Goal: Task Accomplishment & Management: Complete application form

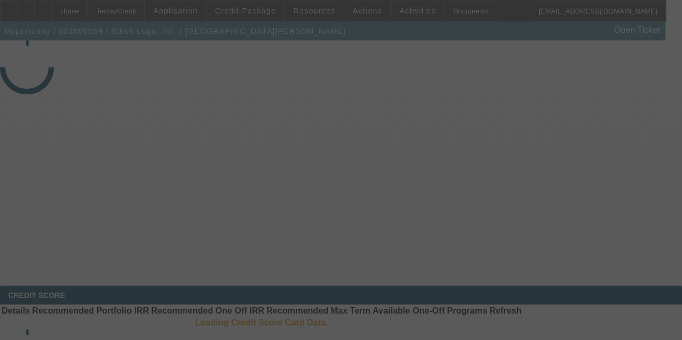
select select "3"
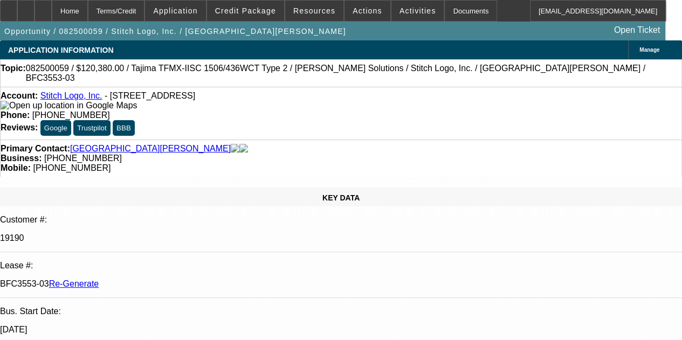
select select "0"
select select "2"
select select "0"
select select "2"
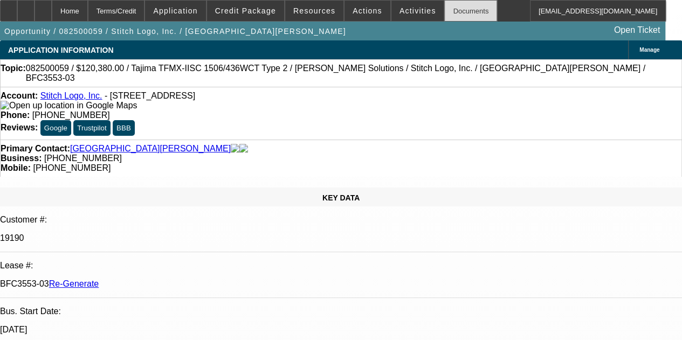
click at [444, 16] on div "Documents" at bounding box center [470, 11] width 53 height 22
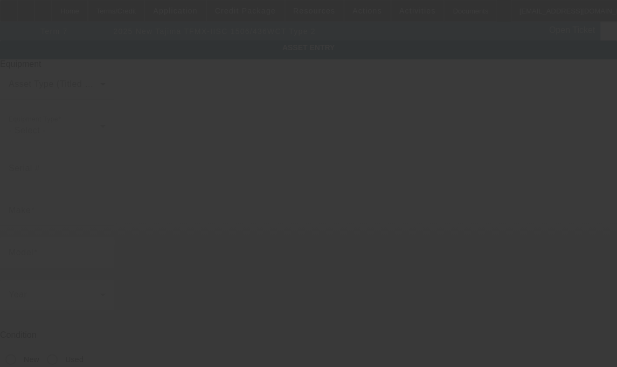
type input "Tajima"
type input "TFMX-IISC 1506/436WCT Type 2"
radio input "true"
type textarea "6 Head / 15 Needle Embroidery Machine includes Cap Driver with Support Shaft, (…"
type input "[STREET_ADDRESS] H"
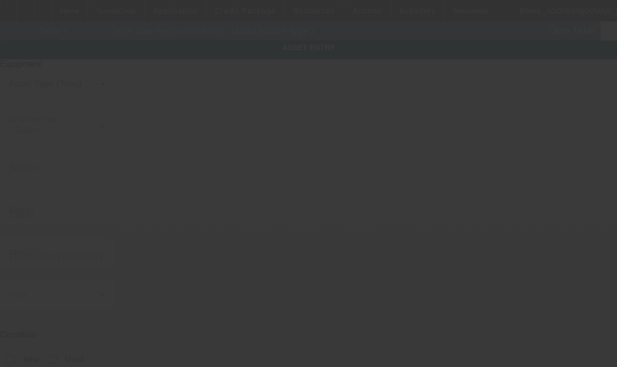
type input "Clearwater"
type input "33765"
type input "Pinellas"
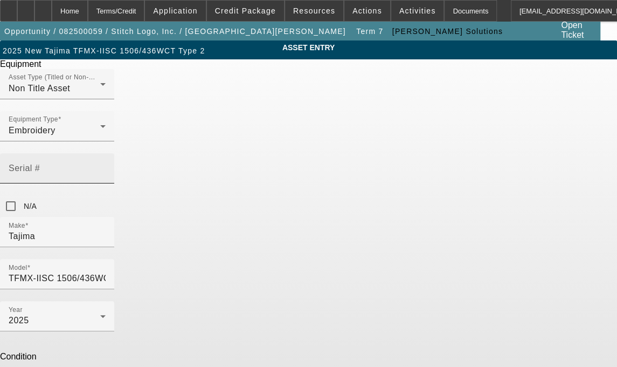
click at [40, 163] on mat-label "Serial #" at bounding box center [24, 167] width 31 height 9
click at [106, 166] on input "Serial #" at bounding box center [57, 172] width 97 height 13
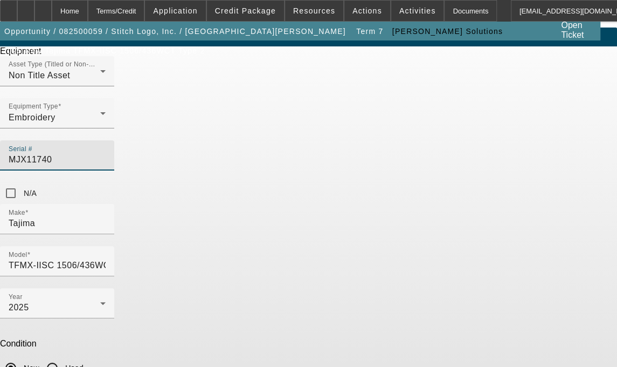
scroll to position [40, 0]
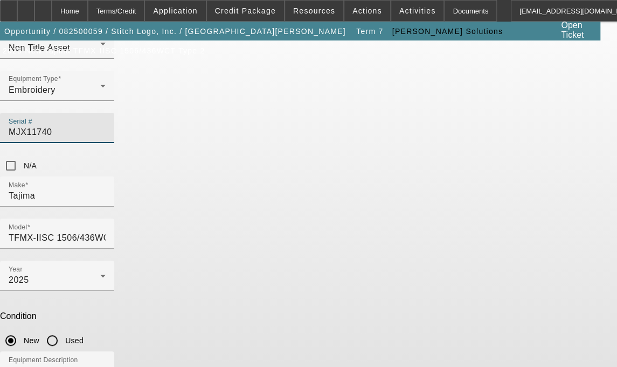
type input "MJX11740"
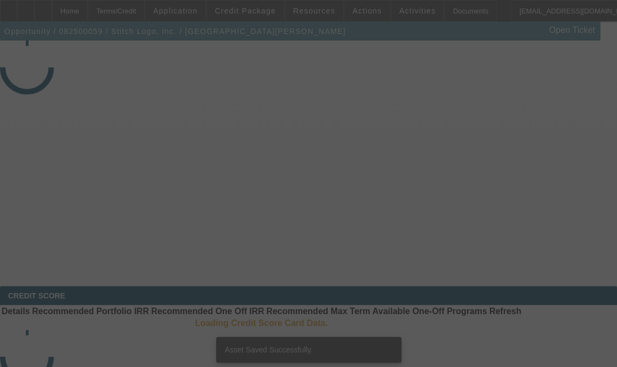
select select "3"
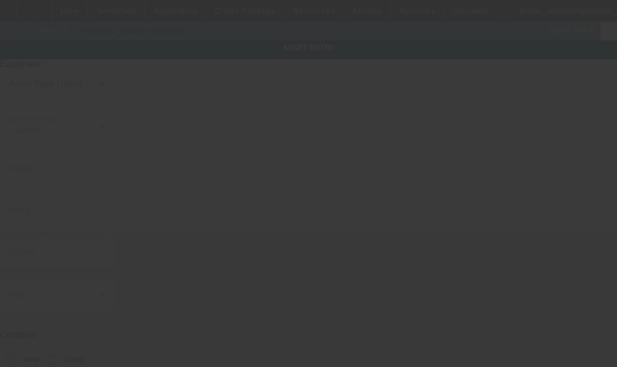
type input "Tajima"
type input "TFMX-IISC 1506/436WCT Type 2"
radio input "true"
type textarea "6 Head / 15 Needle Embroidery Machine includes Cap Driver with Support Shaft, (…"
type input "[STREET_ADDRESS] H"
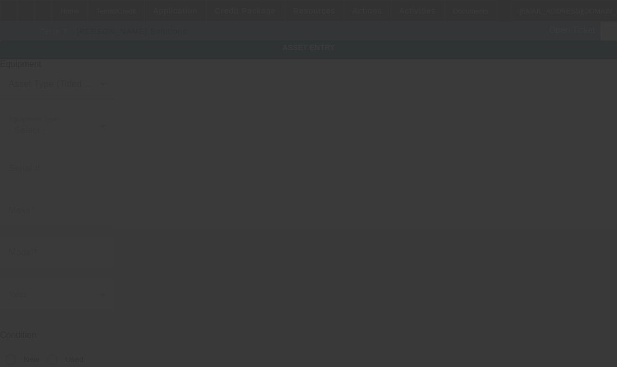
type input "Clearwater"
type input "33765"
type input "Pinellas"
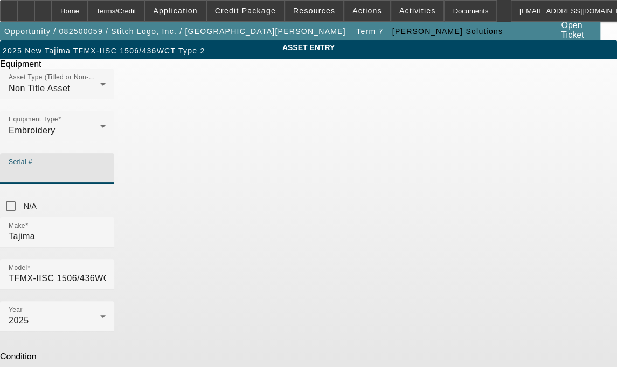
drag, startPoint x: 342, startPoint y: 158, endPoint x: 346, endPoint y: 150, distance: 8.4
click at [106, 153] on div "Serial #" at bounding box center [57, 168] width 97 height 30
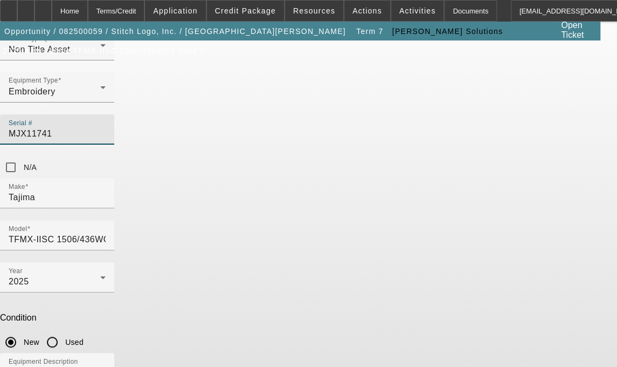
scroll to position [40, 0]
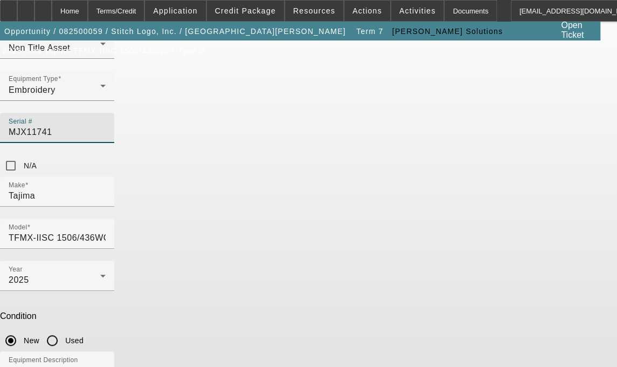
type input "MJX11741"
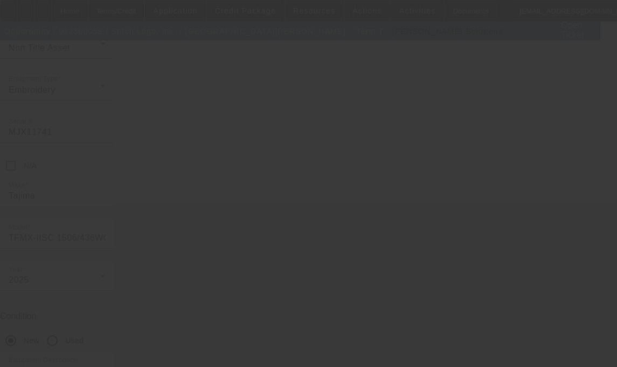
click at [560, 58] on div at bounding box center [308, 183] width 617 height 367
